Goal: Check status: Check status

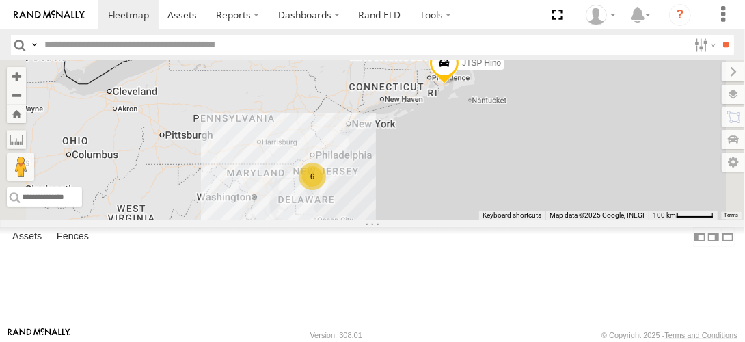
click at [0, 0] on link at bounding box center [0, 0] width 0 height 0
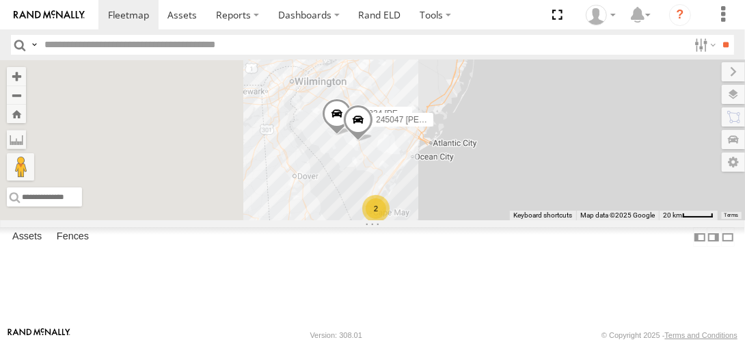
drag, startPoint x: 450, startPoint y: 125, endPoint x: 596, endPoint y: 190, distance: 160.1
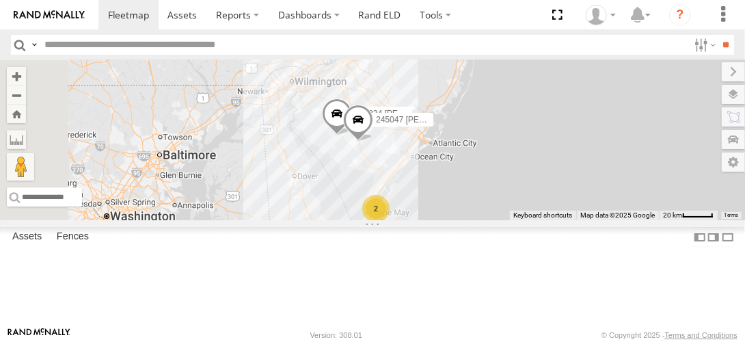
click at [596, 190] on div "JTSP Hino 468334 [PERSON_NAME] 2 245047 [PERSON_NAME]" at bounding box center [372, 140] width 745 height 160
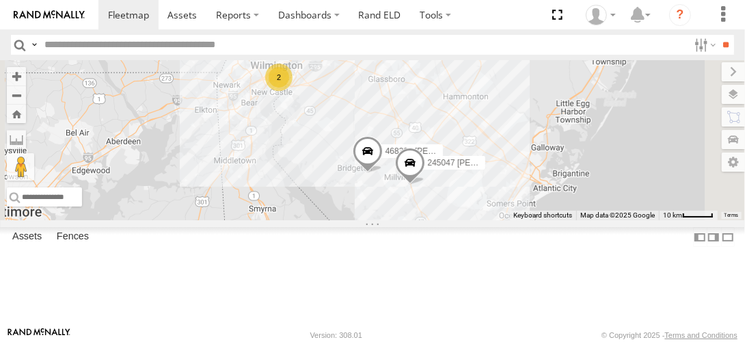
click at [293, 91] on div "2" at bounding box center [278, 77] width 27 height 27
